Goal: Task Accomplishment & Management: Use online tool/utility

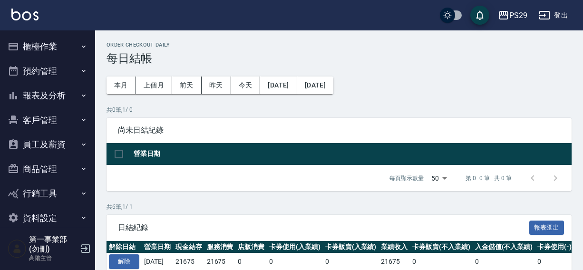
scroll to position [141, 0]
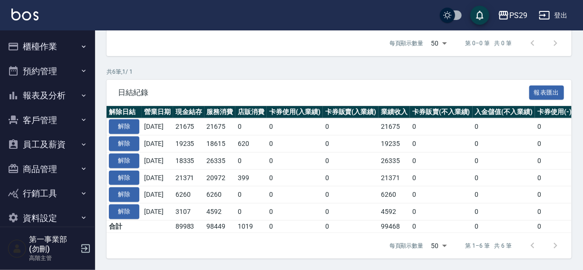
click at [341, 21] on div "PS29 登出" at bounding box center [291, 15] width 583 height 30
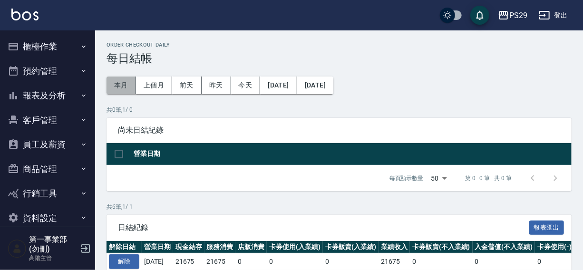
click at [120, 86] on button "本月" at bounding box center [122, 86] width 30 height 18
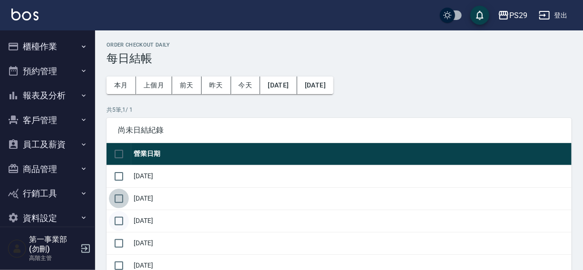
drag, startPoint x: 122, startPoint y: 197, endPoint x: 118, endPoint y: 217, distance: 19.8
click at [122, 199] on input "checkbox" at bounding box center [119, 199] width 20 height 20
checkbox input "true"
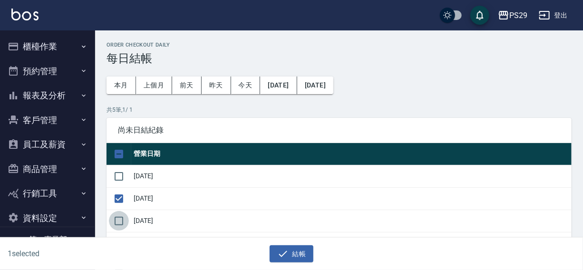
drag, startPoint x: 118, startPoint y: 217, endPoint x: 117, endPoint y: 232, distance: 14.8
click at [118, 221] on input "checkbox" at bounding box center [119, 221] width 20 height 20
checkbox input "true"
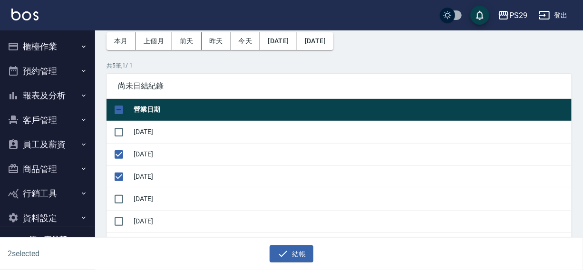
scroll to position [51, 0]
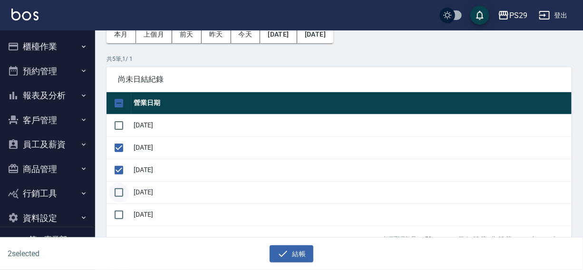
click at [119, 191] on input "checkbox" at bounding box center [119, 193] width 20 height 20
checkbox input "true"
click at [295, 249] on button "結帳" at bounding box center [292, 255] width 44 height 18
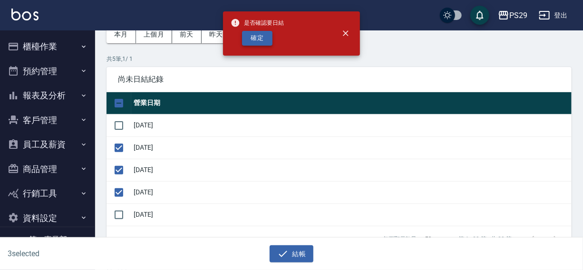
click at [263, 41] on button "確定" at bounding box center [257, 38] width 30 height 15
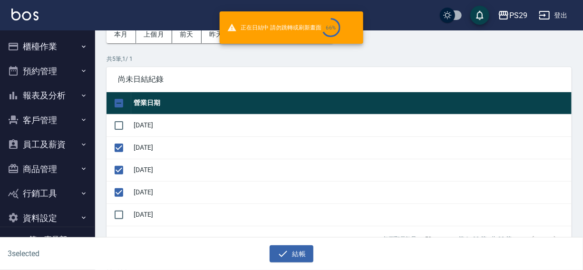
checkbox input "false"
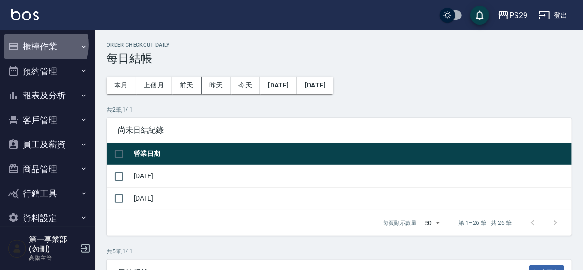
click at [38, 45] on button "櫃檯作業" at bounding box center [48, 46] width 88 height 25
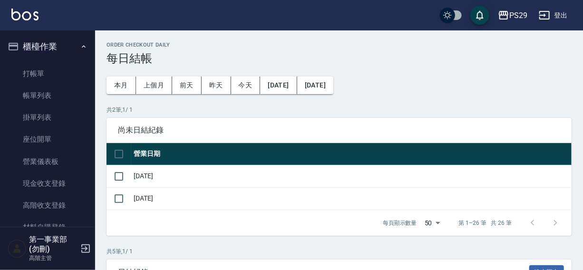
click at [48, 43] on button "櫃檯作業" at bounding box center [48, 46] width 88 height 25
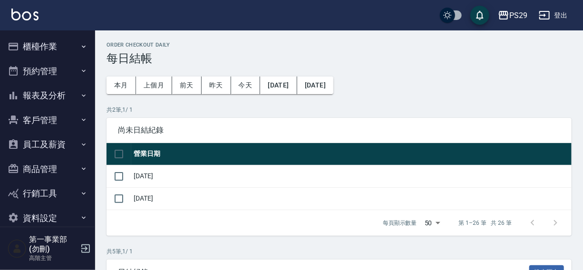
click at [327, 8] on div "PS29 登出" at bounding box center [291, 15] width 583 height 30
click at [293, 17] on div "PS29 登出" at bounding box center [291, 15] width 583 height 30
click at [363, 22] on div "PS29 登出" at bounding box center [291, 15] width 583 height 30
click at [510, 15] on div "PS29" at bounding box center [519, 16] width 18 height 12
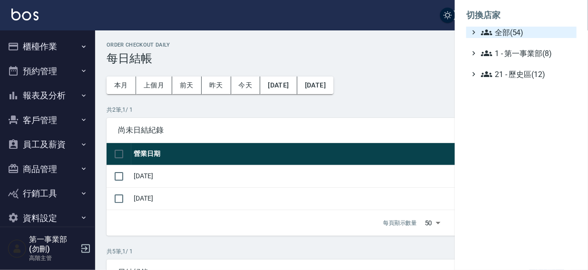
click at [504, 34] on span "全部(54)" at bounding box center [527, 32] width 92 height 11
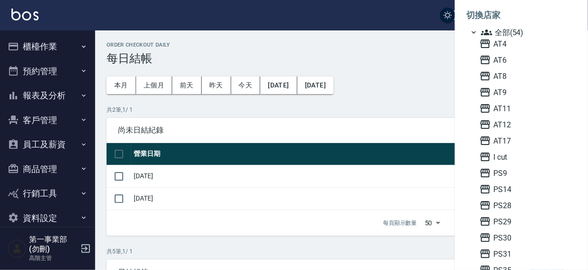
click at [290, 15] on div at bounding box center [294, 135] width 588 height 270
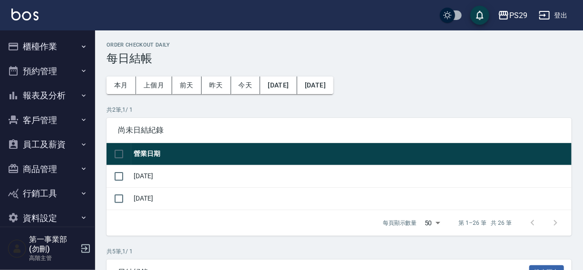
click at [358, 18] on div "PS29 登出" at bounding box center [291, 15] width 583 height 30
click at [49, 49] on button "櫃檯作業" at bounding box center [48, 46] width 88 height 25
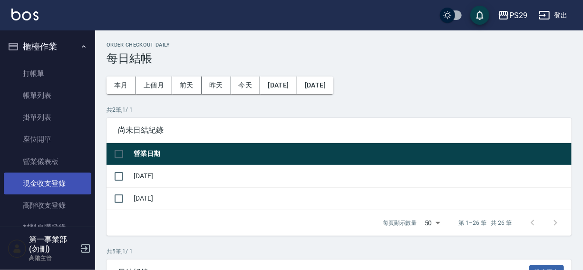
click at [40, 178] on link "現金收支登錄" at bounding box center [48, 184] width 88 height 22
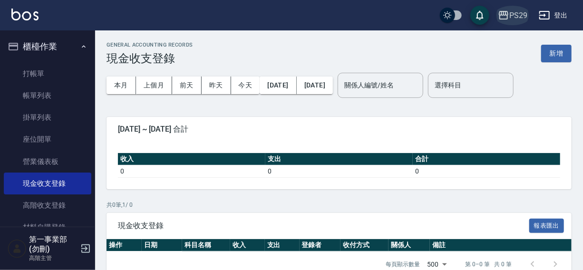
click at [504, 7] on button "PS29" at bounding box center [512, 16] width 37 height 20
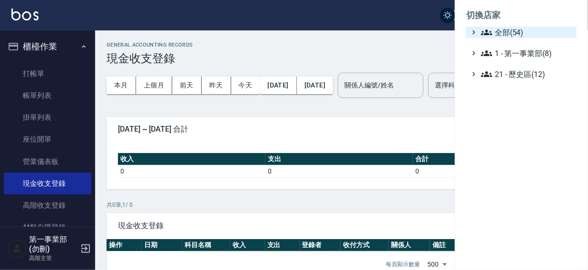
click at [513, 33] on span "全部(54)" at bounding box center [527, 32] width 92 height 11
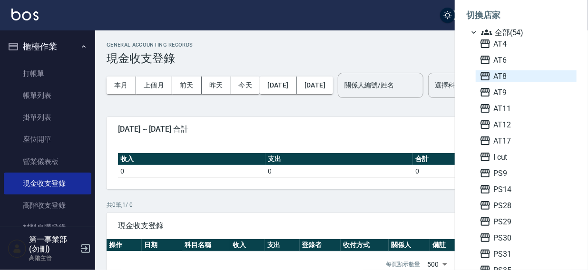
click at [512, 76] on span "AT8" at bounding box center [526, 75] width 93 height 11
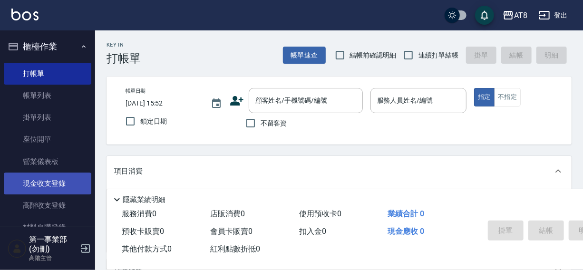
click at [45, 184] on link "現金收支登錄" at bounding box center [48, 184] width 88 height 22
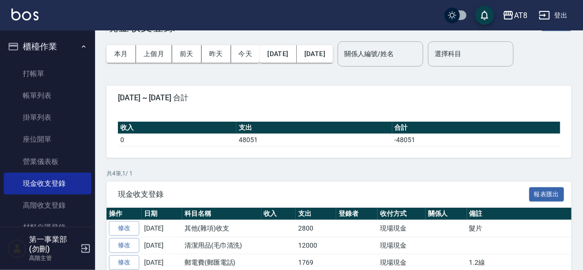
scroll to position [25, 0]
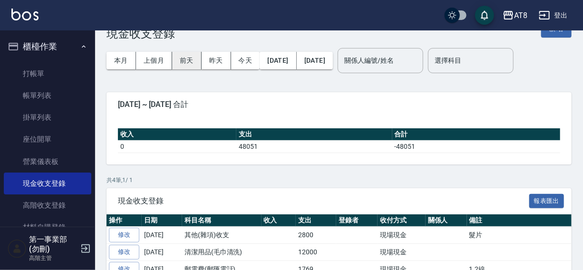
drag, startPoint x: 149, startPoint y: 60, endPoint x: 171, endPoint y: 62, distance: 21.5
click at [149, 60] on button "上個月" at bounding box center [154, 61] width 36 height 18
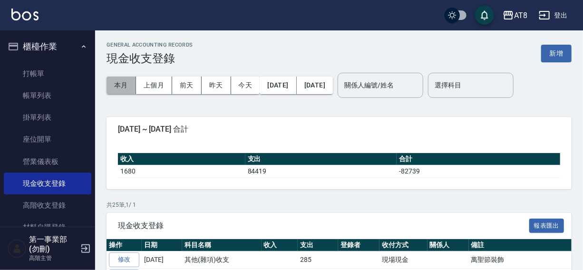
click at [115, 81] on button "本月" at bounding box center [122, 86] width 30 height 18
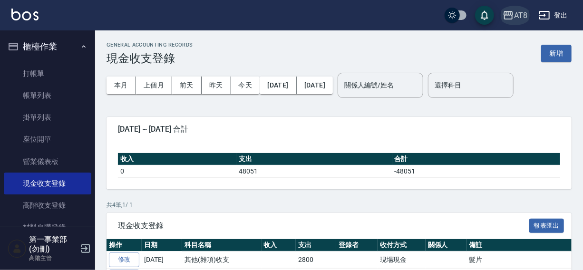
click at [514, 19] on div "AT8" at bounding box center [520, 16] width 13 height 12
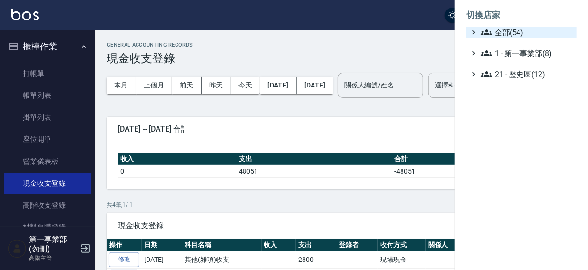
click at [509, 32] on span "全部(54)" at bounding box center [527, 32] width 92 height 11
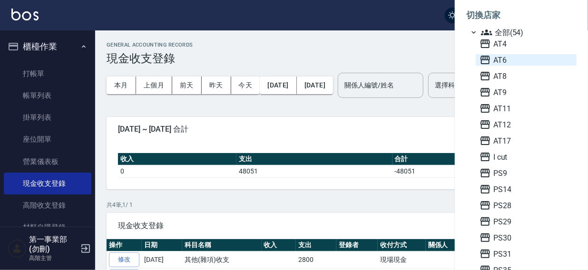
click at [509, 62] on span "AT6" at bounding box center [526, 59] width 93 height 11
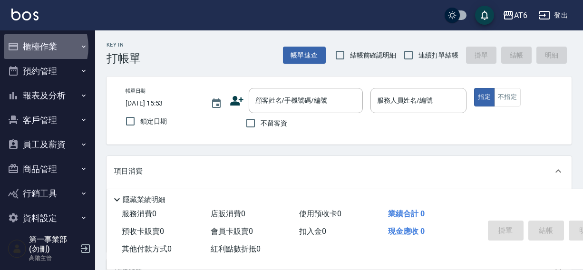
click at [32, 47] on button "櫃檯作業" at bounding box center [48, 46] width 88 height 25
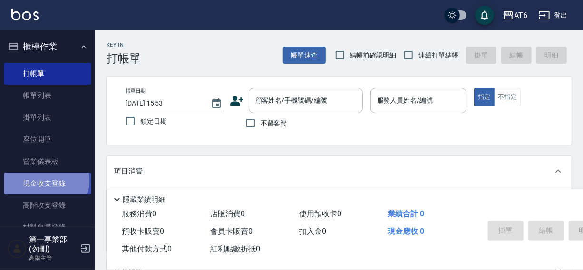
click at [43, 181] on link "現金收支登錄" at bounding box center [48, 184] width 88 height 22
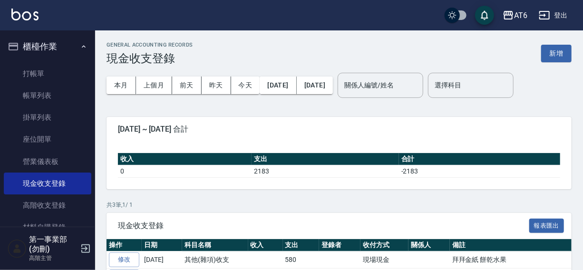
click at [285, 39] on div "GENERAL ACCOUNTING RECORDS 現金收支登錄 新增 本月 上個月 前天 昨天 今天 2025/10/01 2025/10/07 關係人編…" at bounding box center [339, 185] width 488 height 310
click at [517, 16] on div "AT6" at bounding box center [520, 16] width 13 height 12
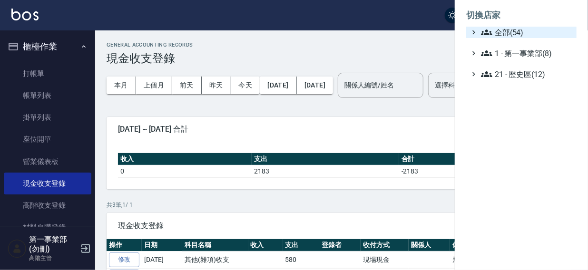
click at [517, 30] on span "全部(54)" at bounding box center [527, 32] width 92 height 11
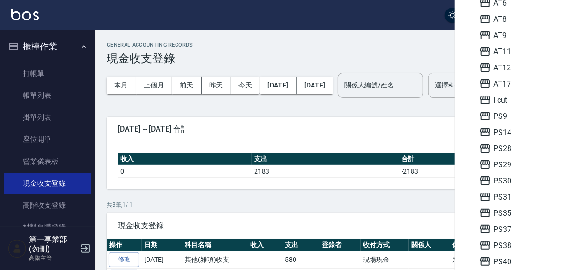
scroll to position [67, 0]
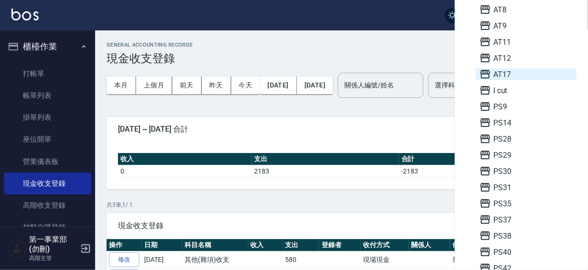
click at [517, 78] on span "AT17" at bounding box center [526, 74] width 93 height 11
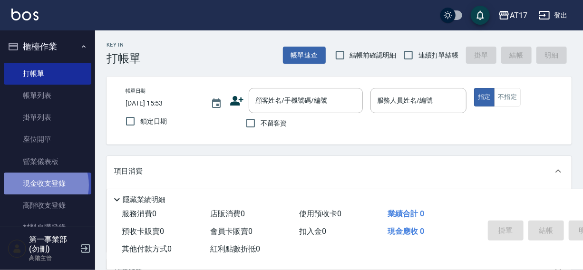
click at [38, 186] on link "現金收支登錄" at bounding box center [48, 184] width 88 height 22
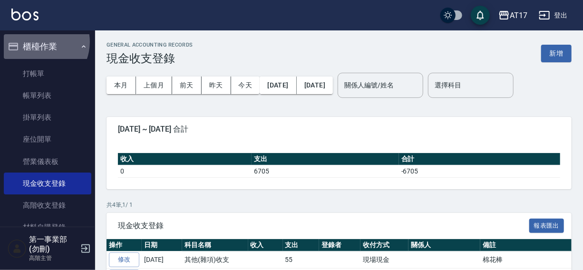
click at [38, 42] on button "櫃檯作業" at bounding box center [48, 46] width 88 height 25
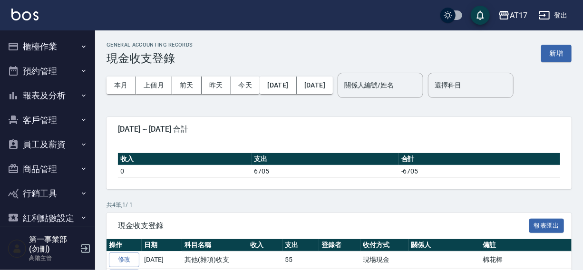
click at [325, 21] on div "AT17 登出" at bounding box center [291, 15] width 583 height 30
click at [353, 17] on div "AT17 登出" at bounding box center [291, 15] width 583 height 30
click at [340, 14] on div "AT17 登出" at bounding box center [291, 15] width 583 height 30
click at [516, 19] on div "AT17" at bounding box center [519, 16] width 18 height 12
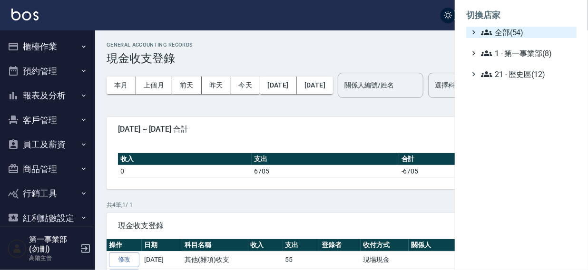
click at [504, 33] on span "全部(54)" at bounding box center [527, 32] width 92 height 11
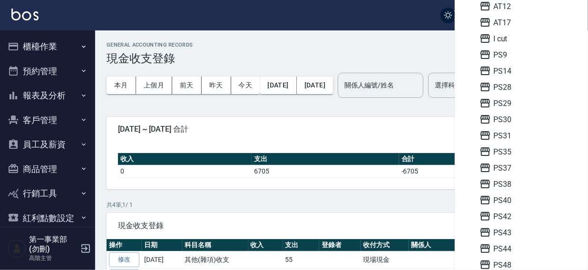
scroll to position [122, 0]
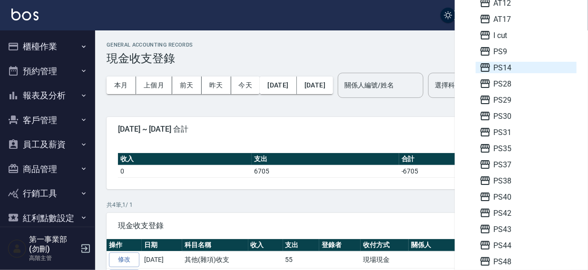
click at [514, 67] on span "PS14" at bounding box center [526, 67] width 93 height 11
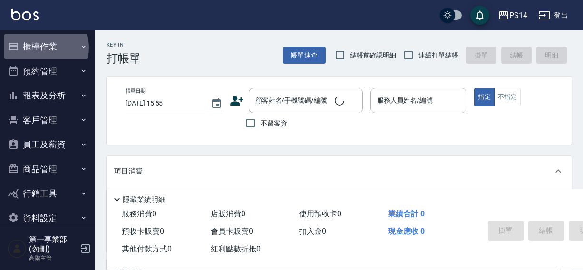
click at [37, 48] on button "櫃檯作業" at bounding box center [48, 46] width 88 height 25
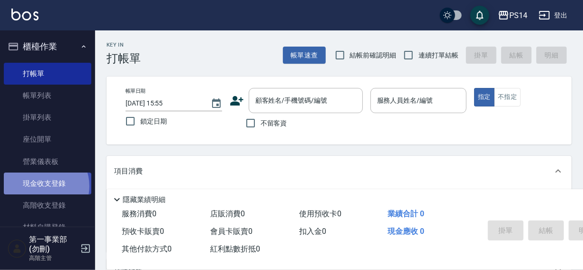
click at [41, 187] on link "現金收支登錄" at bounding box center [48, 184] width 88 height 22
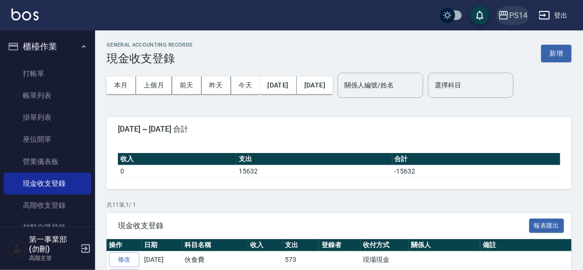
click at [519, 13] on div "PS14" at bounding box center [519, 16] width 18 height 12
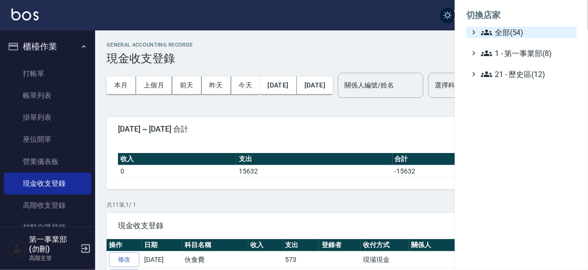
click at [509, 33] on span "全部(54)" at bounding box center [527, 32] width 92 height 11
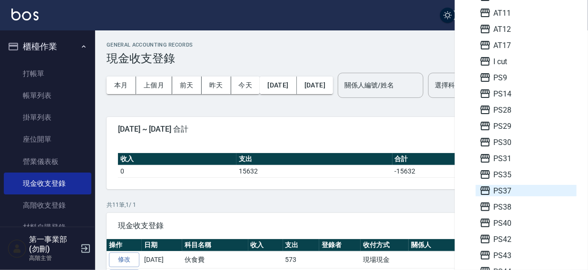
scroll to position [111, 0]
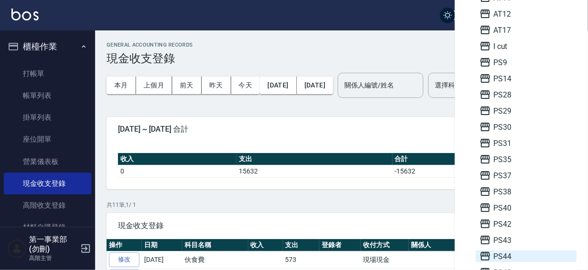
click at [499, 256] on span "PS44" at bounding box center [526, 256] width 93 height 11
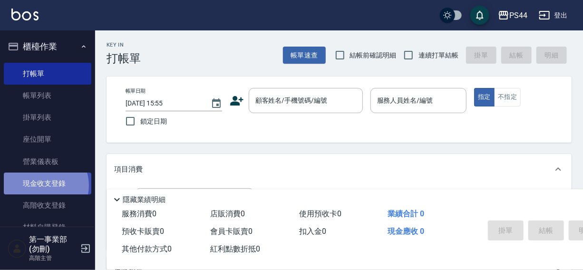
click at [43, 186] on link "現金收支登錄" at bounding box center [48, 184] width 88 height 22
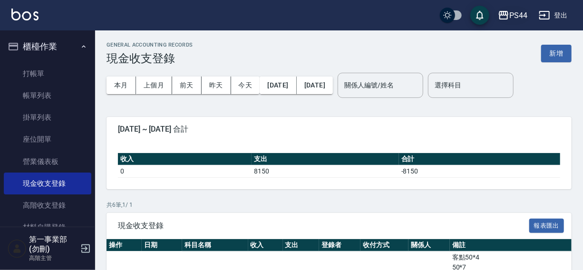
click at [512, 13] on div "PS44" at bounding box center [519, 16] width 18 height 12
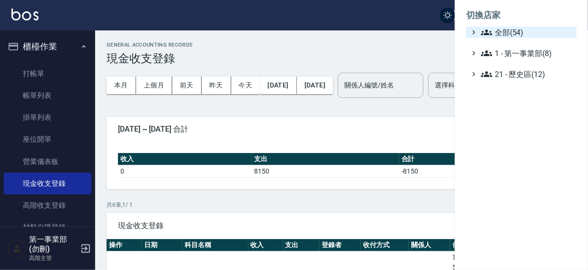
click at [509, 32] on span "全部(54)" at bounding box center [527, 32] width 92 height 11
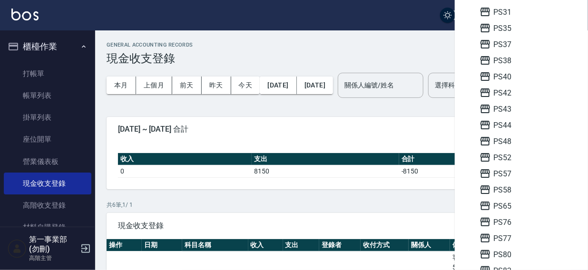
scroll to position [258, 0]
click at [515, 124] on span "PS48" at bounding box center [526, 124] width 93 height 11
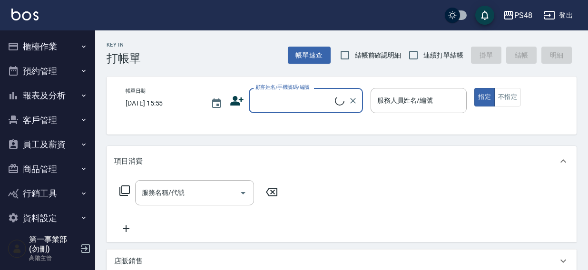
click at [32, 43] on button "櫃檯作業" at bounding box center [48, 46] width 88 height 25
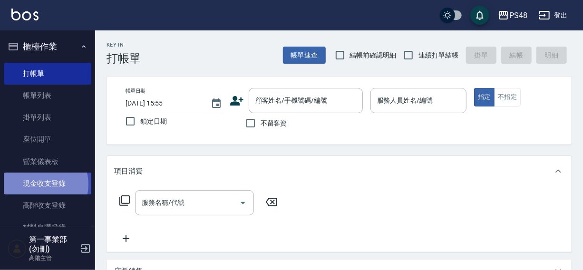
click at [41, 185] on link "現金收支登錄" at bounding box center [48, 184] width 88 height 22
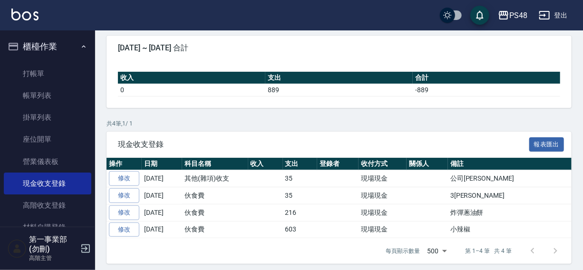
scroll to position [86, 0]
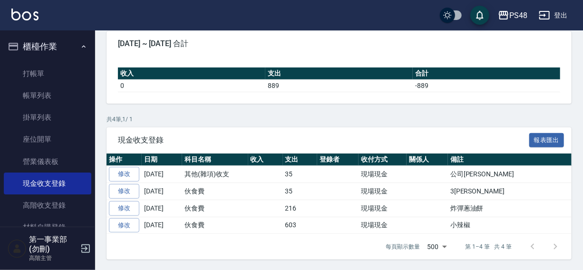
click at [380, 11] on div "PS48 登出" at bounding box center [291, 15] width 583 height 30
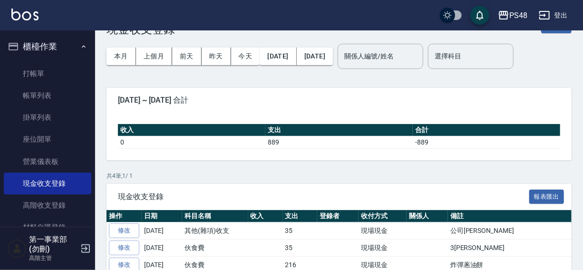
scroll to position [0, 0]
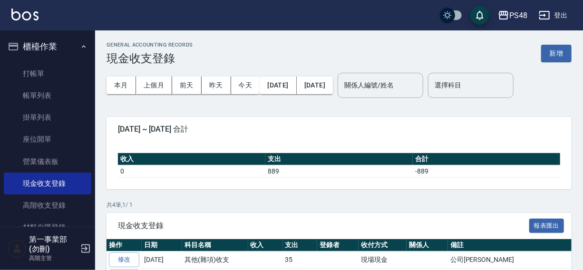
click at [42, 42] on button "櫃檯作業" at bounding box center [48, 46] width 88 height 25
